Goal: Transaction & Acquisition: Purchase product/service

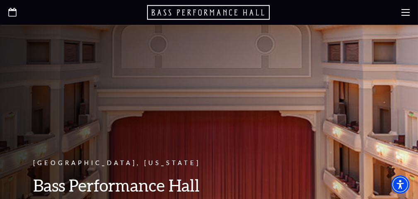
click at [10, 10] on use "Open this option" at bounding box center [12, 12] width 8 height 9
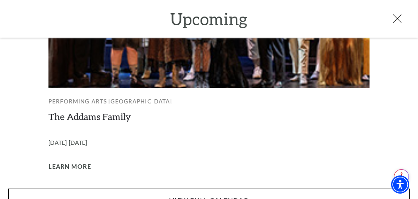
scroll to position [944, 0]
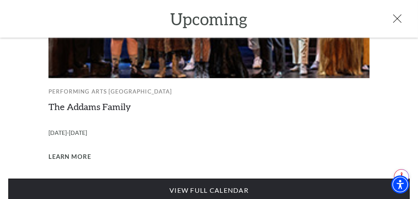
click at [239, 179] on link "View Full Calendar" at bounding box center [209, 190] width 402 height 23
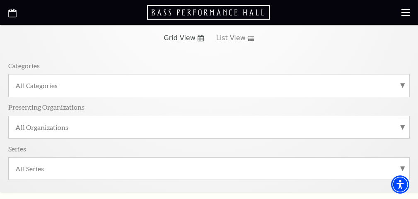
scroll to position [41, 0]
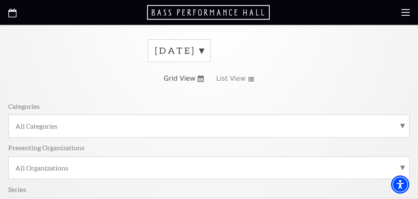
click at [204, 48] on label "September 2025" at bounding box center [179, 50] width 49 height 13
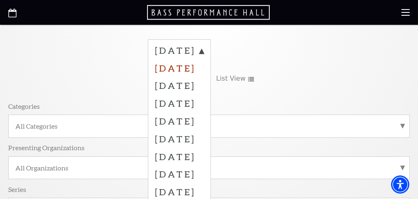
click at [204, 64] on label "October 2025" at bounding box center [179, 68] width 49 height 18
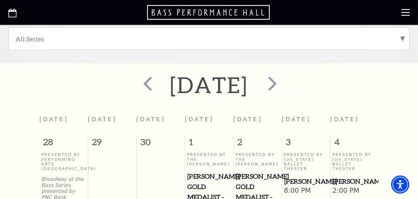
scroll to position [249, 0]
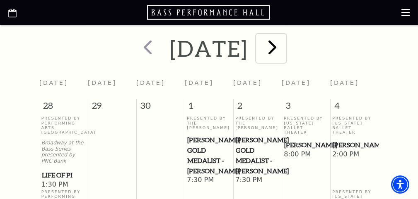
click at [284, 51] on span "next" at bounding box center [273, 47] width 24 height 24
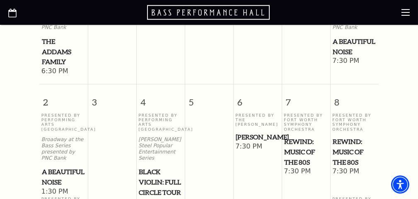
scroll to position [498, 0]
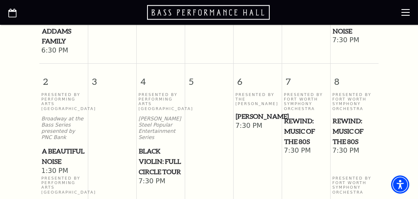
click at [62, 110] on p "Presented By Performing Arts Fort Worth" at bounding box center [63, 101] width 44 height 19
click at [51, 158] on span "A Beautiful Noise" at bounding box center [64, 156] width 44 height 20
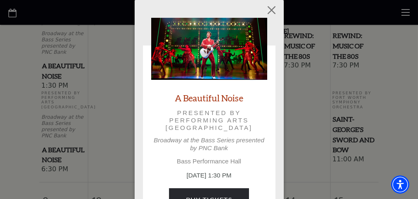
scroll to position [622, 0]
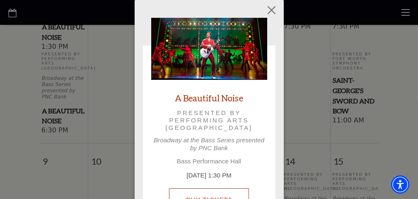
click at [220, 193] on link "Buy Tickets" at bounding box center [209, 200] width 80 height 23
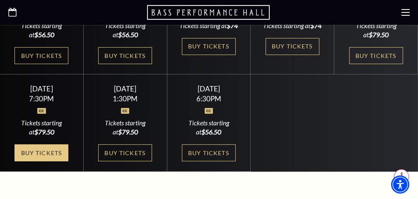
click at [46, 156] on link "Buy Tickets" at bounding box center [42, 153] width 54 height 17
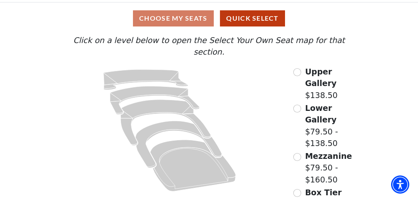
scroll to position [105, 0]
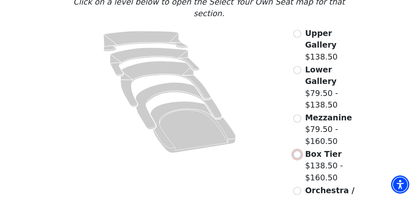
click at [299, 151] on input "Box Tier$138.50 - $160.50\a" at bounding box center [298, 155] width 8 height 8
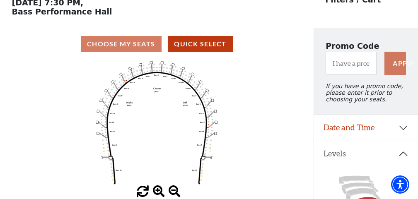
scroll to position [0, 0]
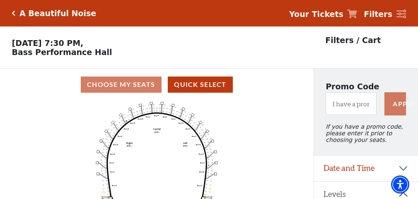
click at [128, 86] on div "Choose My Seats Quick Select" at bounding box center [157, 85] width 314 height 16
click at [124, 83] on div "Choose My Seats Quick Select" at bounding box center [157, 85] width 314 height 16
click at [124, 84] on div "Choose My Seats Quick Select" at bounding box center [157, 85] width 314 height 16
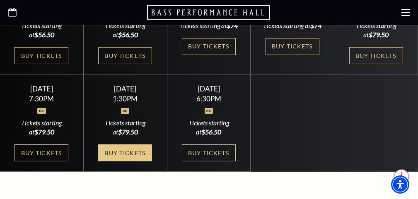
click at [143, 146] on link "Buy Tickets" at bounding box center [125, 153] width 54 height 17
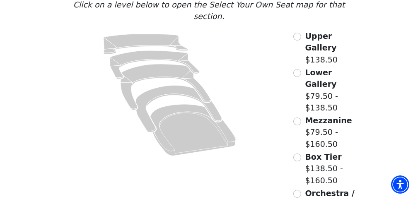
scroll to position [105, 0]
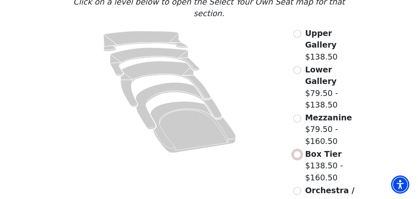
click at [299, 151] on input "Box Tier$138.50 - $160.50\a" at bounding box center [298, 155] width 8 height 8
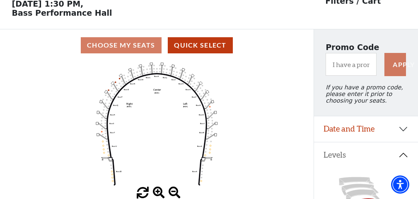
scroll to position [38, 0]
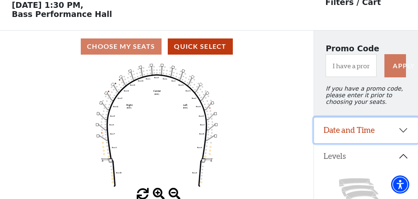
click at [339, 129] on button "Date and Time" at bounding box center [366, 131] width 104 height 26
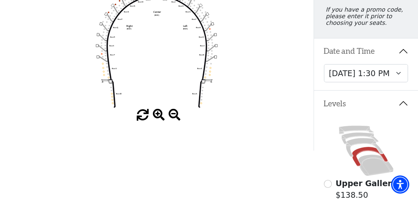
scroll to position [121, 0]
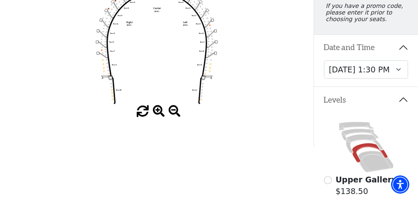
click at [296, 132] on div "Choose My Seats Quick Select Current Level Box Tier Click on a level below to o…" at bounding box center [157, 47] width 314 height 199
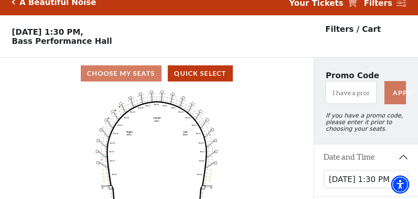
scroll to position [0, 0]
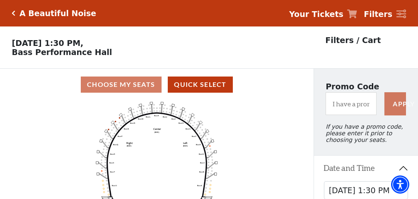
click at [109, 85] on div "Choose My Seats Quick Select" at bounding box center [157, 85] width 314 height 16
click at [110, 85] on div "Choose My Seats Quick Select" at bounding box center [157, 85] width 314 height 16
click at [272, 87] on div "Choose My Seats Quick Select" at bounding box center [157, 85] width 314 height 16
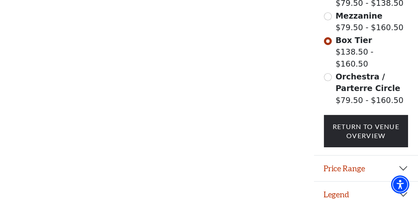
scroll to position [335, 0]
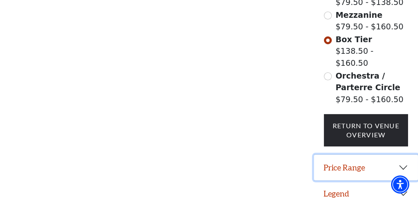
click at [352, 160] on button "Price Range" at bounding box center [366, 168] width 104 height 26
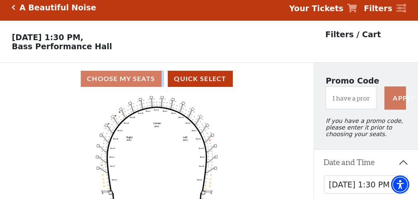
scroll to position [0, 0]
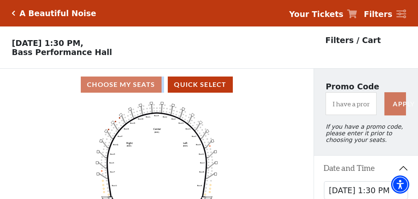
click at [162, 90] on div "Choose My Seats Quick Select" at bounding box center [157, 85] width 314 height 16
click at [163, 90] on div "Choose My Seats Quick Select" at bounding box center [157, 85] width 314 height 16
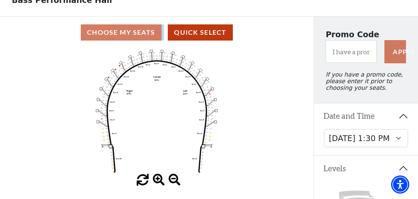
scroll to position [41, 0]
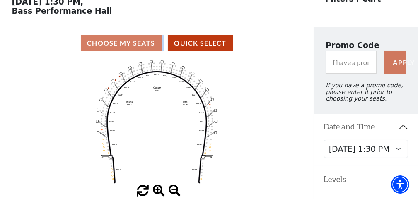
click at [158, 190] on span at bounding box center [159, 191] width 12 height 12
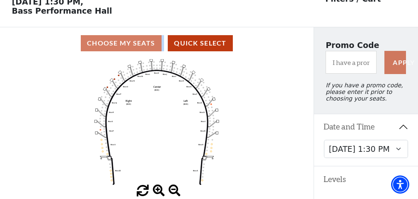
click at [158, 190] on span at bounding box center [159, 191] width 12 height 12
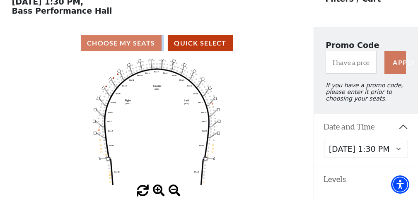
click at [158, 190] on span at bounding box center [159, 191] width 12 height 12
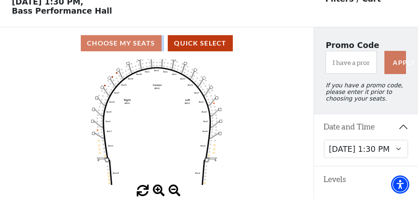
click at [158, 190] on span at bounding box center [159, 191] width 12 height 12
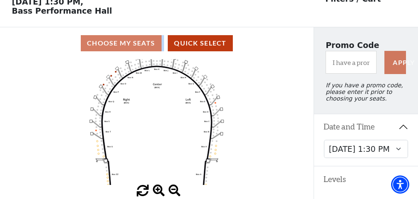
click at [158, 190] on span at bounding box center [159, 191] width 12 height 12
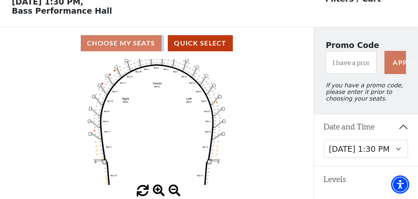
click at [159, 190] on span at bounding box center [159, 191] width 12 height 12
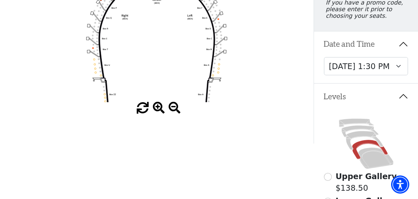
scroll to position [83, 0]
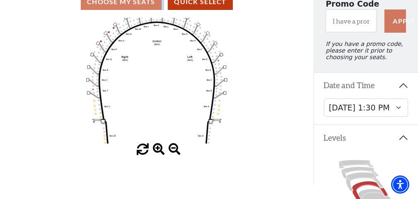
click at [158, 146] on span at bounding box center [159, 150] width 12 height 12
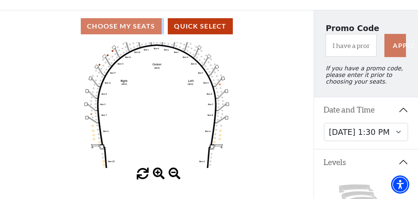
scroll to position [124, 0]
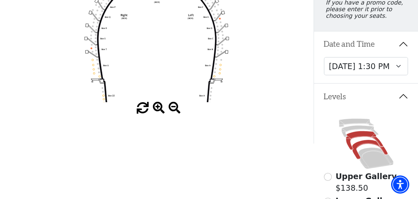
click at [359, 140] on icon at bounding box center [364, 140] width 37 height 19
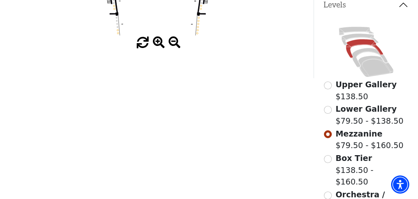
scroll to position [204, 0]
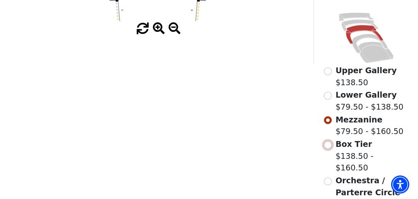
click at [328, 149] on input "Box Tier$138.50 - $160.50\a" at bounding box center [328, 145] width 8 height 8
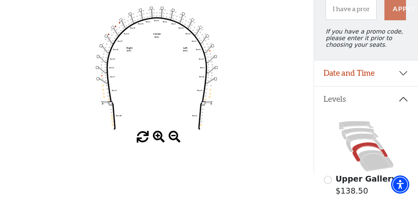
scroll to position [80, 0]
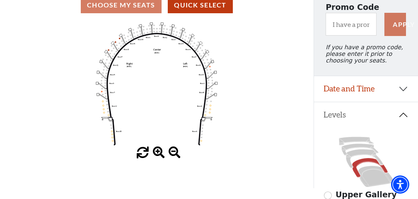
click at [158, 151] on span at bounding box center [159, 153] width 12 height 12
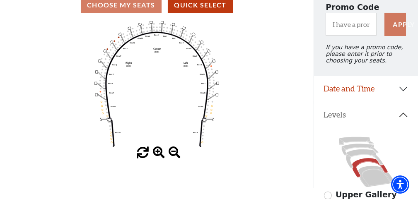
click at [158, 152] on span at bounding box center [159, 153] width 12 height 12
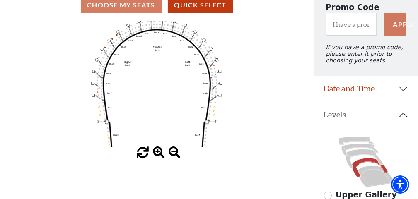
click at [158, 152] on span at bounding box center [159, 153] width 12 height 12
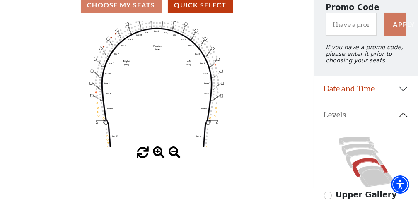
click at [158, 152] on span at bounding box center [159, 153] width 12 height 12
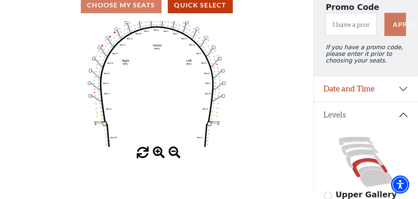
click at [158, 152] on span at bounding box center [159, 153] width 12 height 12
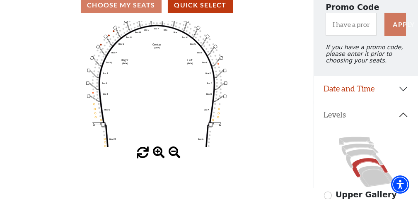
click at [158, 152] on span at bounding box center [159, 153] width 12 height 12
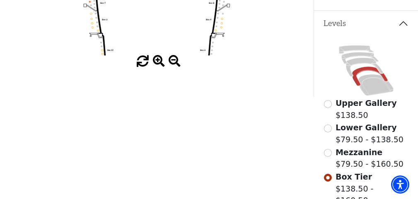
scroll to position [38, 0]
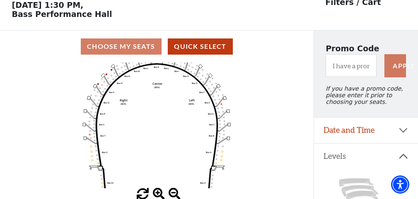
click at [95, 86] on rect at bounding box center [95, 86] width 4 height 4
click at [97, 84] on icon "Left (BOX) Right (BOX) Center (BOX) Box ZZ Box U Box T Box S Box R Box Q Box P …" at bounding box center [157, 126] width 282 height 126
click at [95, 87] on icon "Left (BOX) Right (BOX) Center (BOX) Box ZZ Box U Box T Box S Box R Box Q Box P …" at bounding box center [157, 126] width 282 height 126
click at [96, 86] on icon "Left (BOX) Right (BOX) Center (BOX) Box ZZ Box U Box T Box S Box R Box Q Box P …" at bounding box center [157, 126] width 282 height 126
click at [104, 76] on rect at bounding box center [104, 75] width 4 height 4
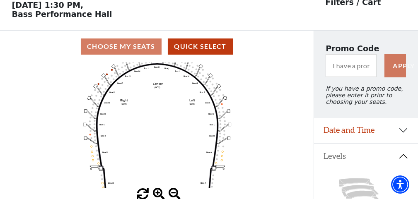
click at [104, 76] on rect at bounding box center [104, 75] width 4 height 4
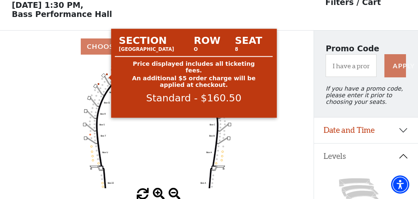
click at [107, 75] on circle at bounding box center [107, 74] width 2 height 2
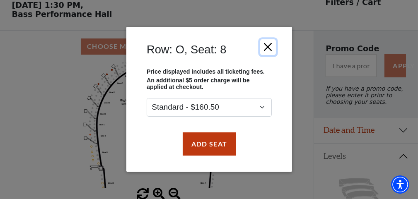
click at [268, 48] on button "Close" at bounding box center [268, 47] width 16 height 16
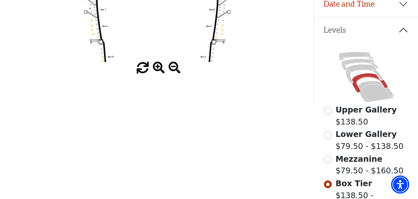
scroll to position [166, 0]
